Goal: Task Accomplishment & Management: Manage account settings

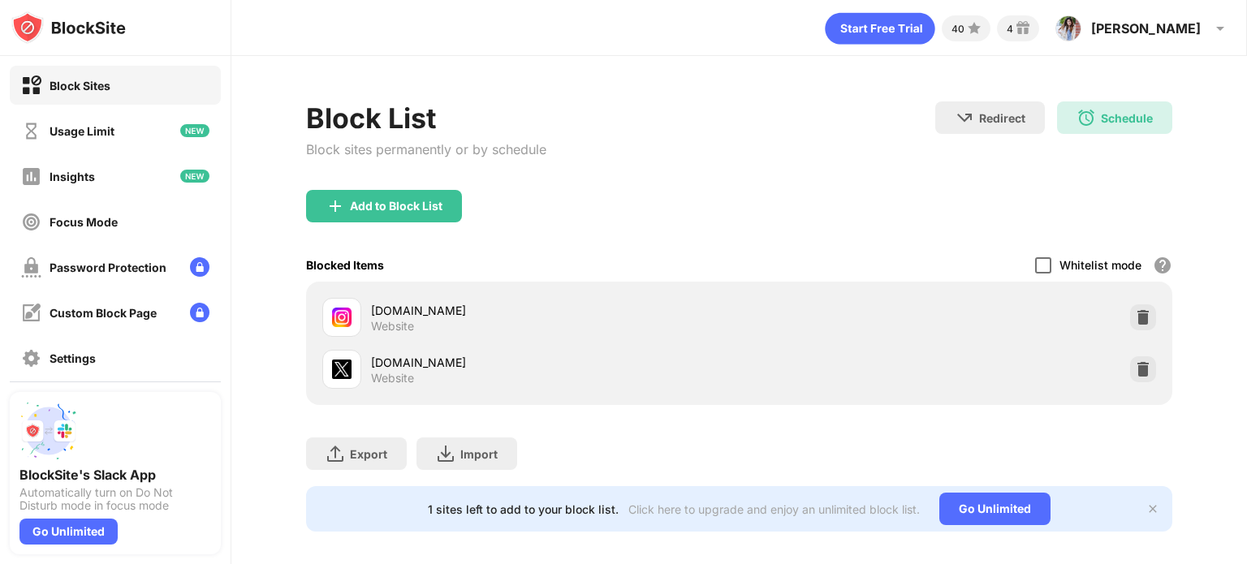
click at [1035, 270] on div at bounding box center [1043, 265] width 16 height 16
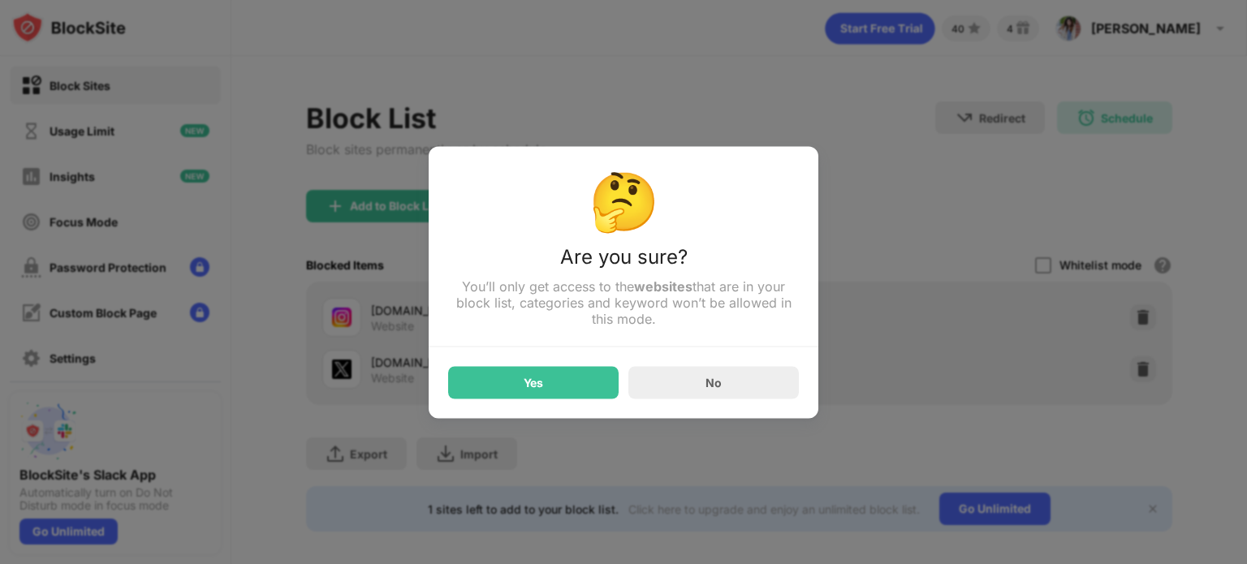
click at [497, 408] on div "🤔 Are you sure? You’ll only get access to the websites that are in your block l…" at bounding box center [624, 282] width 390 height 272
click at [484, 390] on div "Yes" at bounding box center [533, 382] width 171 height 32
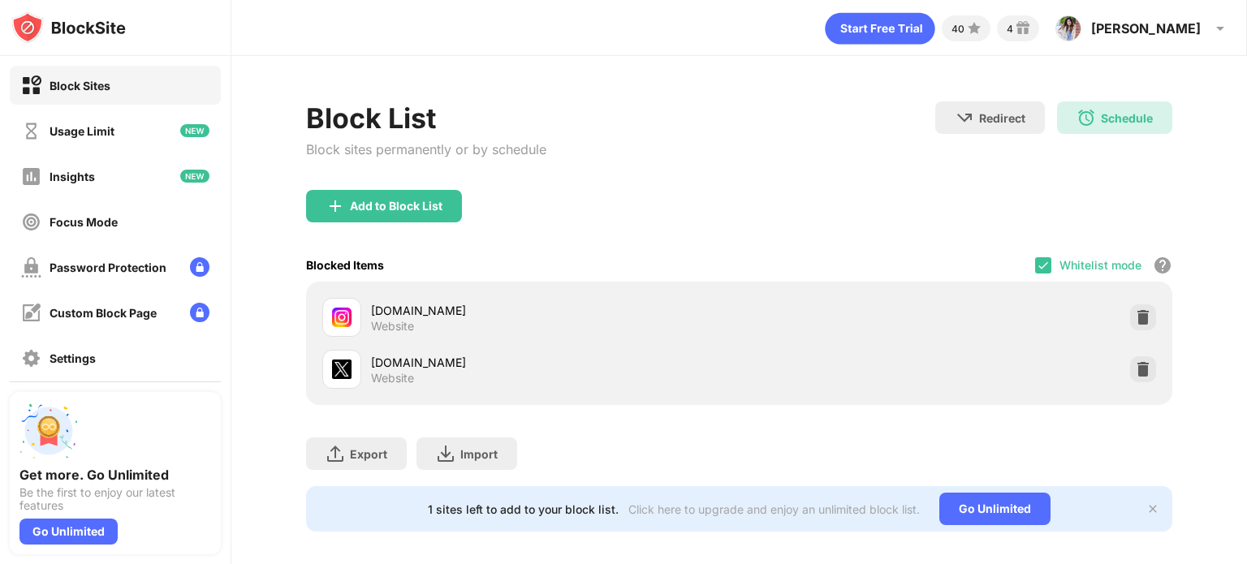
click at [1035, 273] on div "Whitelist mode Block all websites except for those in your whitelist. Whitelist…" at bounding box center [1103, 265] width 137 height 33
click at [1037, 266] on img at bounding box center [1043, 265] width 13 height 13
